Goal: Check status: Check status

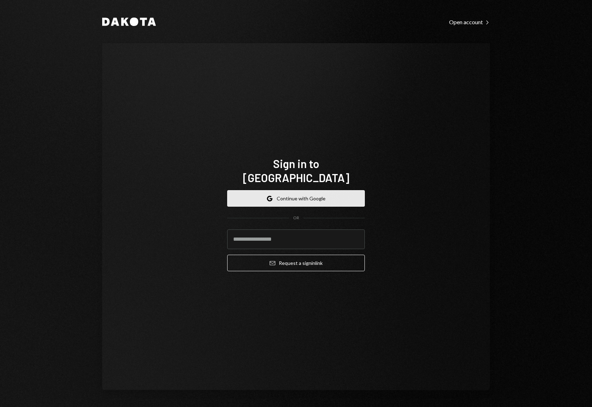
click at [310, 192] on button "Google Continue with Google" at bounding box center [296, 198] width 138 height 17
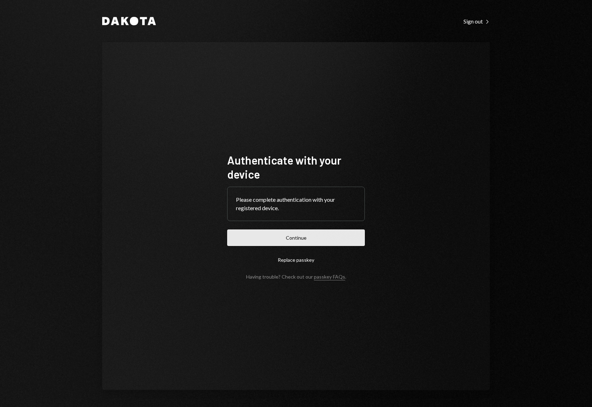
click at [271, 239] on button "Continue" at bounding box center [296, 238] width 138 height 17
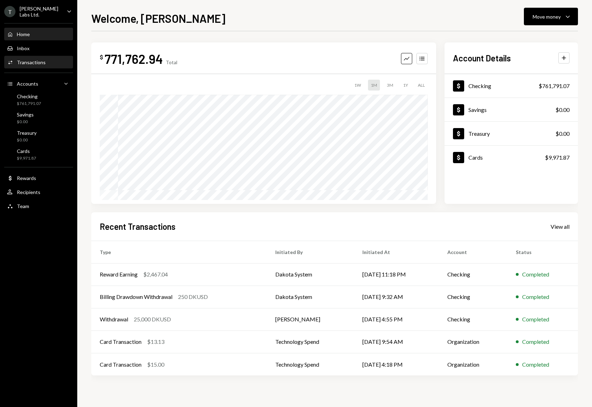
click at [47, 64] on div "Activities Transactions" at bounding box center [38, 62] width 63 height 6
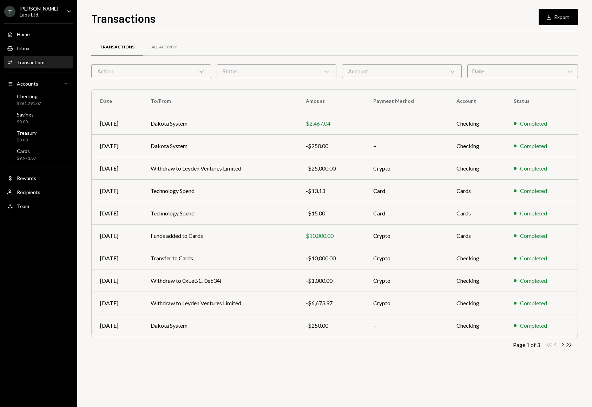
click at [478, 70] on div "Date Chevron Down" at bounding box center [522, 71] width 111 height 14
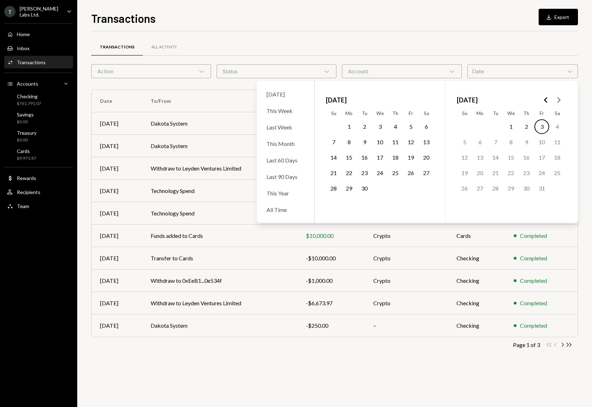
click at [349, 127] on button "1" at bounding box center [349, 126] width 15 height 15
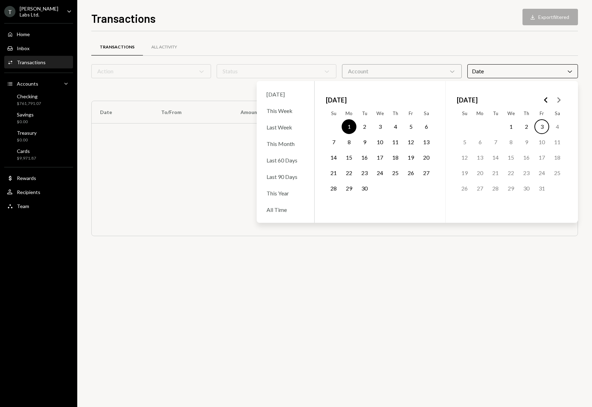
click at [363, 189] on button "30" at bounding box center [364, 188] width 15 height 15
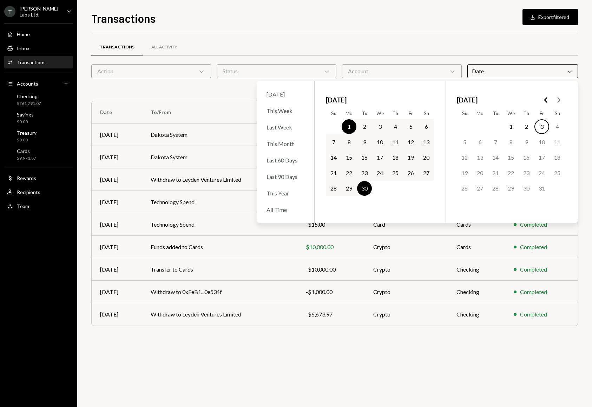
click at [399, 48] on div "Transactions All Activity" at bounding box center [334, 47] width 487 height 18
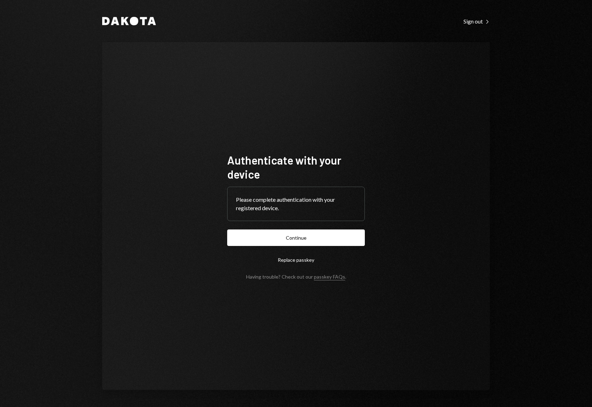
click at [308, 238] on button "Continue" at bounding box center [296, 238] width 138 height 17
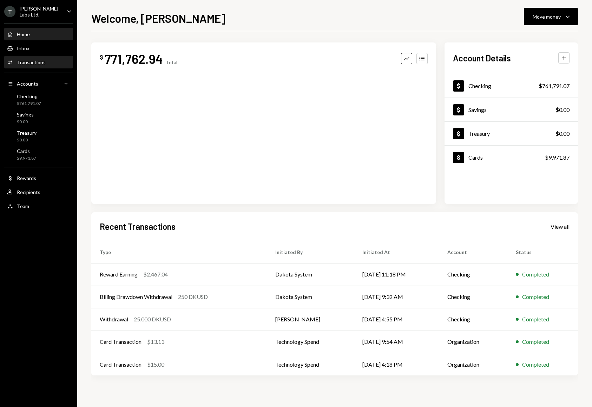
click at [42, 61] on div "Transactions" at bounding box center [31, 62] width 29 height 6
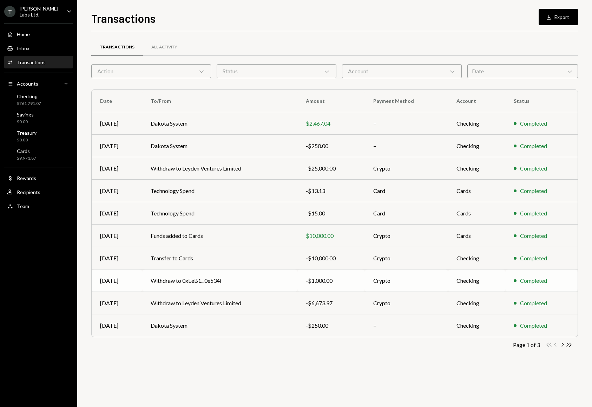
click at [254, 281] on td "Withdraw to 0xEeB1...0e534f" at bounding box center [219, 281] width 155 height 22
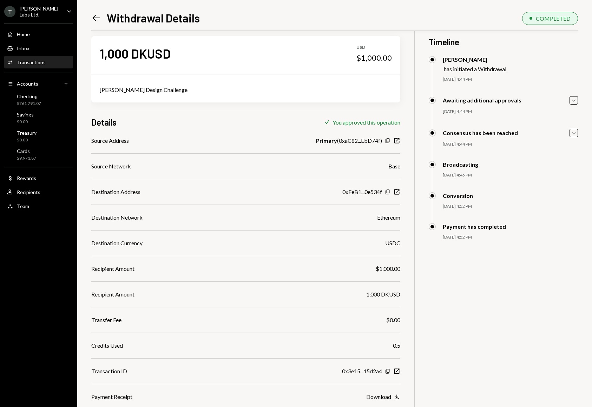
scroll to position [31, 0]
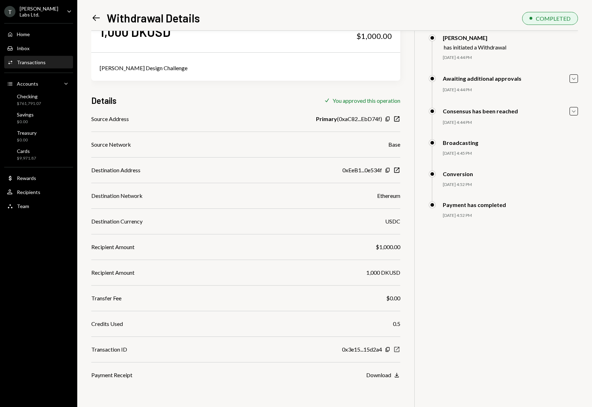
click at [397, 349] on icon "button" at bounding box center [396, 349] width 5 height 5
click at [396, 170] on icon "button" at bounding box center [396, 169] width 5 height 5
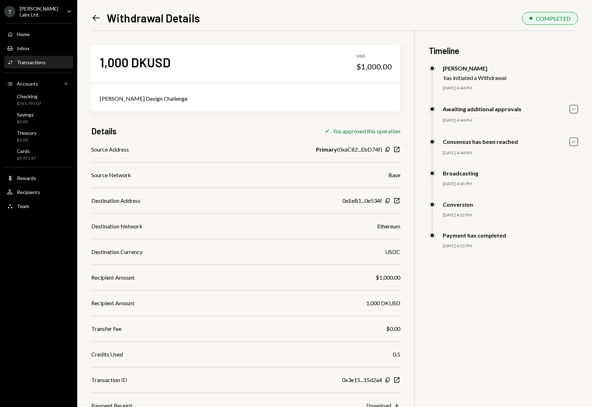
click at [395, 213] on div "Source Address Primary ( 0xaC82...EbD74f ) Copy New Window Source Network Base …" at bounding box center [245, 277] width 309 height 265
click at [397, 200] on icon "button" at bounding box center [396, 200] width 5 height 5
